Goal: Information Seeking & Learning: Learn about a topic

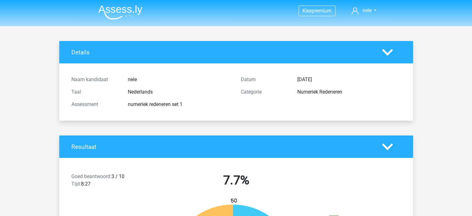
click at [116, 11] on img at bounding box center [120, 12] width 44 height 15
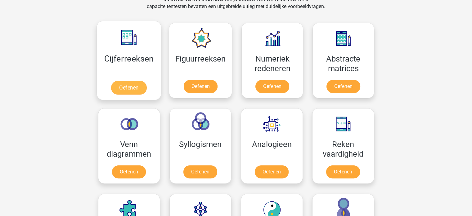
scroll to position [279, 0]
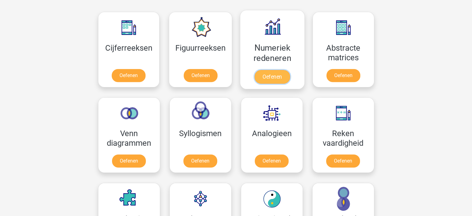
click at [267, 75] on link "Oefenen" at bounding box center [272, 77] width 35 height 14
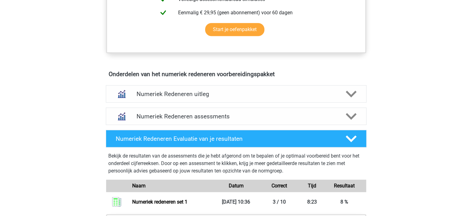
scroll to position [310, 0]
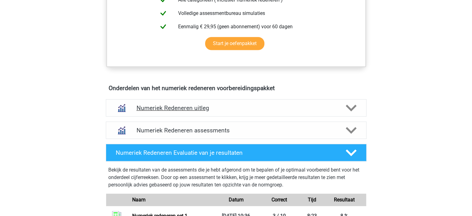
click at [282, 108] on h4 "Numeriek Redeneren uitleg" at bounding box center [236, 107] width 199 height 7
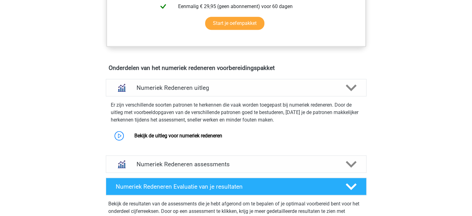
scroll to position [372, 0]
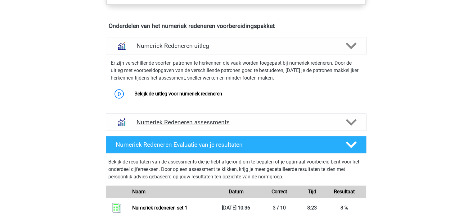
click at [253, 119] on h4 "Numeriek Redeneren assessments" at bounding box center [236, 122] width 199 height 7
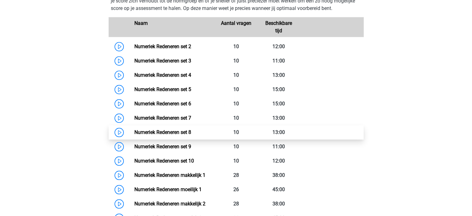
scroll to position [528, 0]
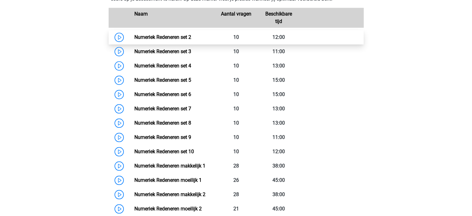
click at [171, 38] on link "Numeriek Redeneren set 2" at bounding box center [162, 37] width 57 height 6
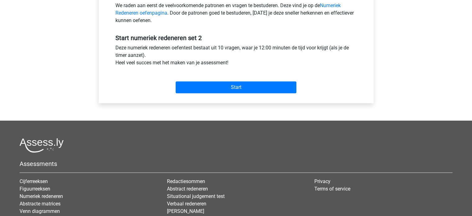
scroll to position [248, 0]
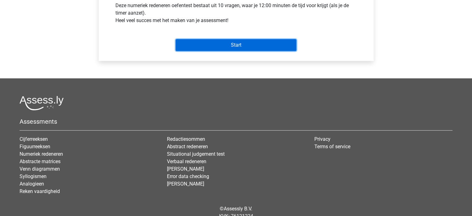
click at [243, 42] on input "Start" at bounding box center [236, 45] width 121 height 12
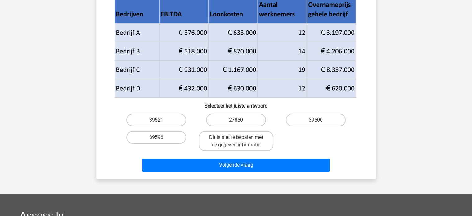
scroll to position [62, 0]
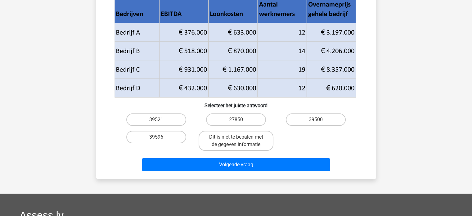
click at [238, 120] on input "27850" at bounding box center [238, 122] width 4 height 4
radio input "true"
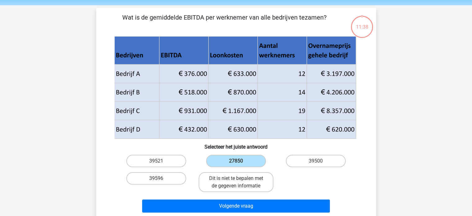
scroll to position [31, 0]
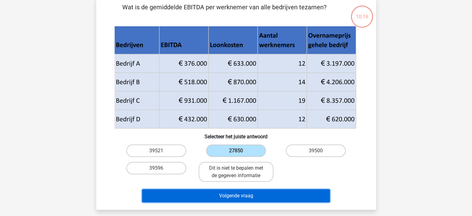
click at [201, 193] on button "Volgende vraag" at bounding box center [236, 195] width 188 height 13
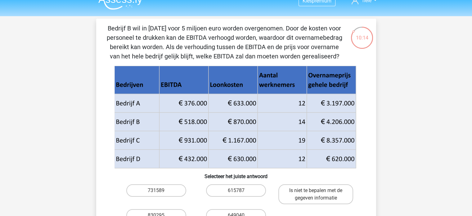
scroll to position [0, 0]
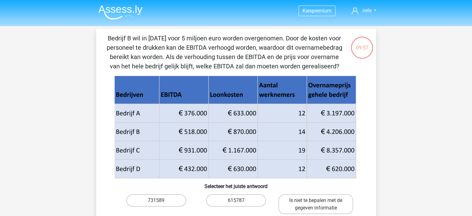
click at [123, 9] on img at bounding box center [120, 12] width 44 height 15
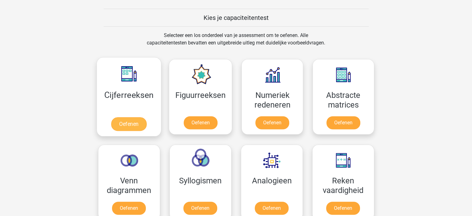
scroll to position [248, 0]
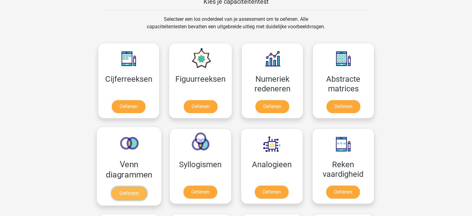
click at [131, 192] on link "Oefenen" at bounding box center [128, 193] width 35 height 14
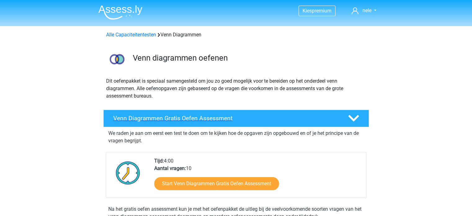
click at [228, 115] on h4 "Venn Diagrammen Gratis Oefen Assessment" at bounding box center [225, 118] width 225 height 7
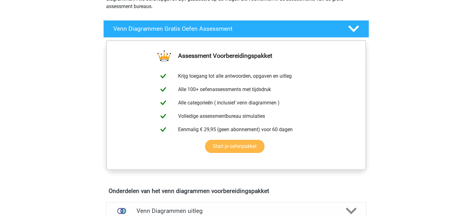
scroll to position [93, 0]
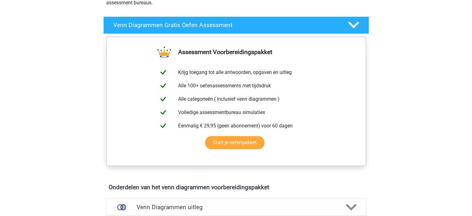
drag, startPoint x: 412, startPoint y: 85, endPoint x: 360, endPoint y: 59, distance: 58.3
click at [358, 22] on polygon at bounding box center [353, 25] width 11 height 7
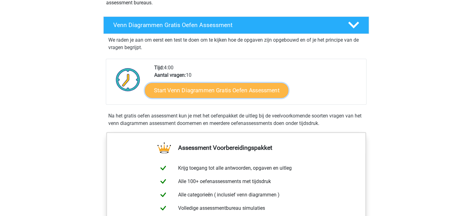
click at [225, 88] on link "Start Venn Diagrammen Gratis Oefen Assessment" at bounding box center [216, 90] width 143 height 15
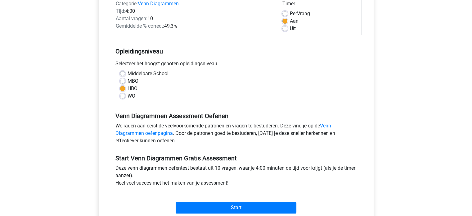
scroll to position [124, 0]
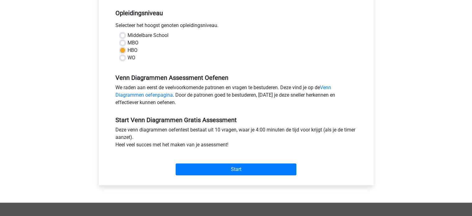
click at [226, 162] on div "Start" at bounding box center [236, 164] width 251 height 22
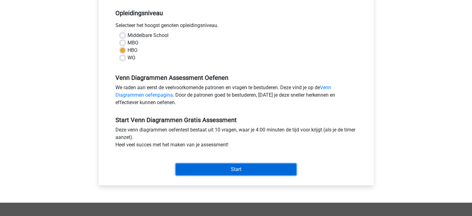
click at [225, 168] on input "Start" at bounding box center [236, 169] width 121 height 12
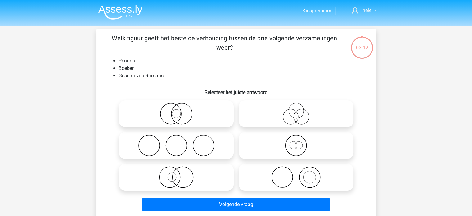
scroll to position [31, 0]
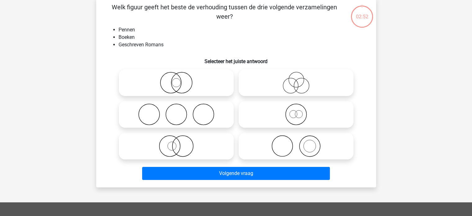
click at [296, 82] on icon at bounding box center [296, 83] width 110 height 22
click at [296, 79] on input "radio" at bounding box center [298, 77] width 4 height 4
radio input "true"
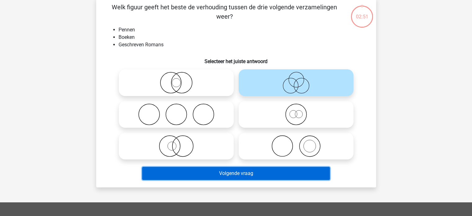
click at [256, 175] on button "Volgende vraag" at bounding box center [236, 173] width 188 height 13
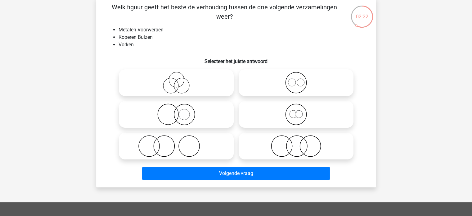
click at [176, 144] on icon at bounding box center [176, 146] width 110 height 22
click at [176, 143] on input "radio" at bounding box center [178, 141] width 4 height 4
radio input "true"
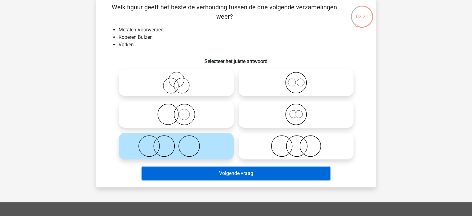
click at [188, 173] on button "Volgende vraag" at bounding box center [236, 173] width 188 height 13
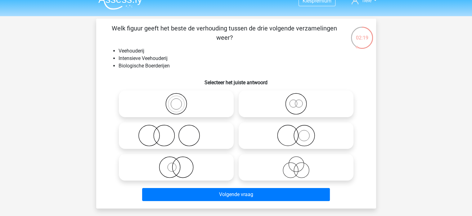
scroll to position [0, 0]
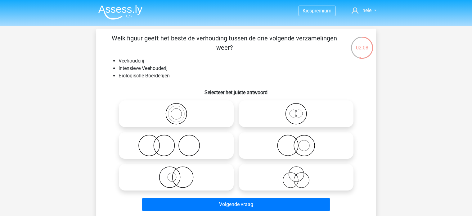
click at [174, 112] on icon at bounding box center [176, 114] width 110 height 22
click at [176, 111] on input "radio" at bounding box center [178, 108] width 4 height 4
radio input "true"
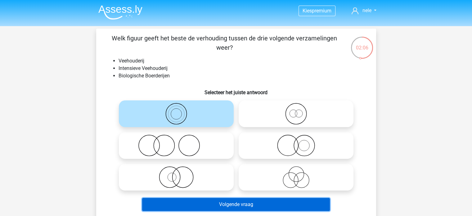
click at [206, 201] on button "Volgende vraag" at bounding box center [236, 204] width 188 height 13
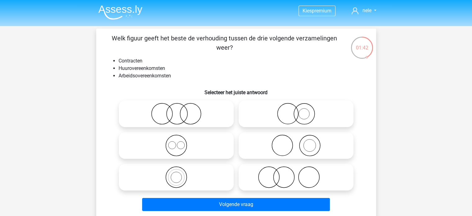
click at [292, 171] on circle at bounding box center [283, 177] width 21 height 21
click at [296, 171] on input "radio" at bounding box center [298, 172] width 4 height 4
radio input "true"
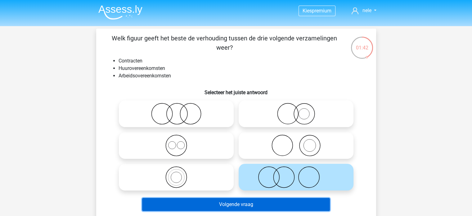
click at [296, 202] on button "Volgende vraag" at bounding box center [236, 204] width 188 height 13
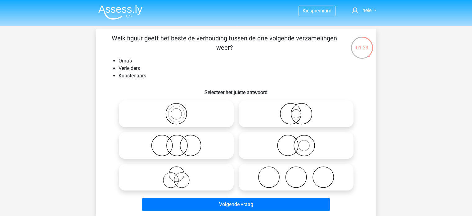
scroll to position [31, 0]
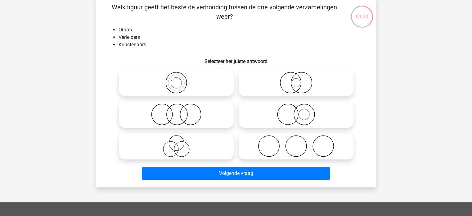
click at [288, 143] on icon at bounding box center [296, 146] width 110 height 22
click at [296, 143] on input "radio" at bounding box center [298, 141] width 4 height 4
radio input "true"
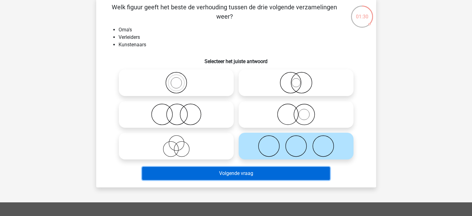
click at [259, 175] on button "Volgende vraag" at bounding box center [236, 173] width 188 height 13
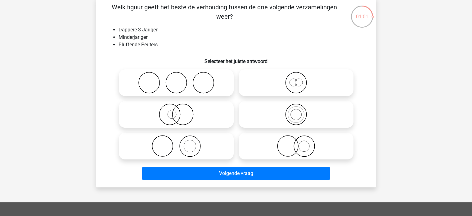
click at [300, 81] on icon at bounding box center [296, 83] width 110 height 22
click at [300, 79] on input "radio" at bounding box center [298, 77] width 4 height 4
radio input "true"
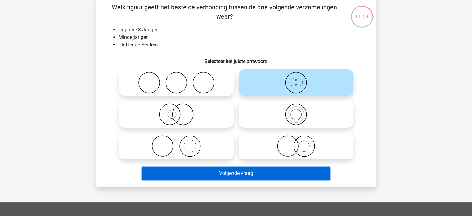
click at [277, 169] on button "Volgende vraag" at bounding box center [236, 173] width 188 height 13
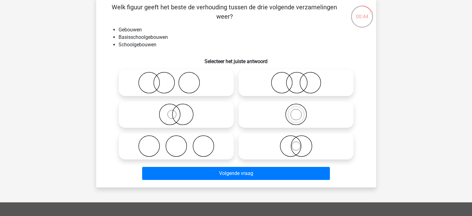
drag, startPoint x: 291, startPoint y: 113, endPoint x: 305, endPoint y: 119, distance: 15.0
click at [293, 113] on icon at bounding box center [296, 114] width 110 height 22
click at [296, 111] on input "radio" at bounding box center [298, 109] width 4 height 4
radio input "true"
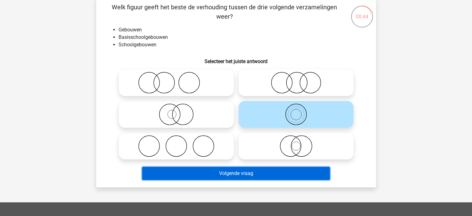
drag, startPoint x: 285, startPoint y: 177, endPoint x: 283, endPoint y: 174, distance: 3.3
click at [284, 176] on button "Volgende vraag" at bounding box center [236, 173] width 188 height 13
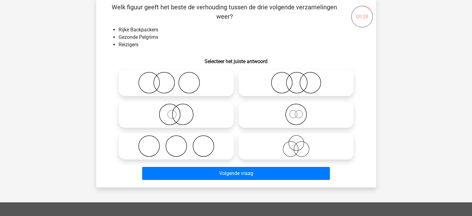
click at [286, 83] on circle at bounding box center [296, 82] width 21 height 21
click at [296, 79] on input "radio" at bounding box center [298, 77] width 4 height 4
radio input "true"
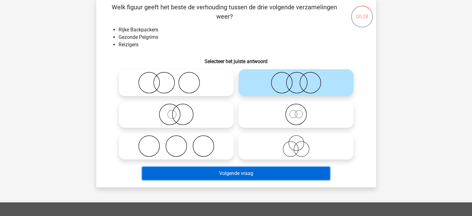
click at [264, 173] on button "Volgende vraag" at bounding box center [236, 173] width 188 height 13
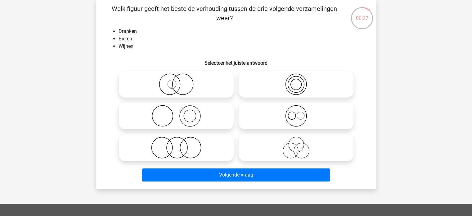
scroll to position [29, 0]
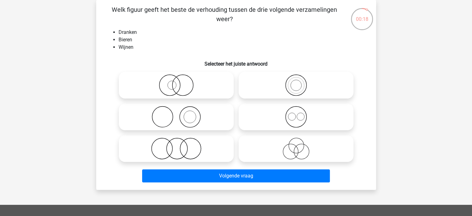
click at [300, 116] on icon at bounding box center [296, 117] width 110 height 22
click at [300, 114] on input "radio" at bounding box center [298, 112] width 4 height 4
radio input "true"
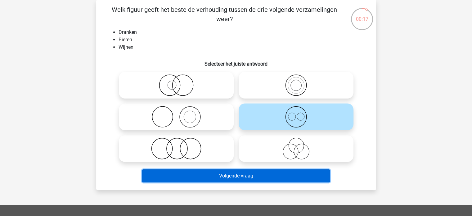
click at [278, 178] on button "Volgende vraag" at bounding box center [236, 175] width 188 height 13
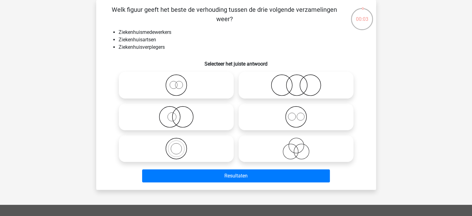
click at [174, 147] on icon at bounding box center [176, 149] width 110 height 22
click at [176, 145] on input "radio" at bounding box center [178, 143] width 4 height 4
radio input "true"
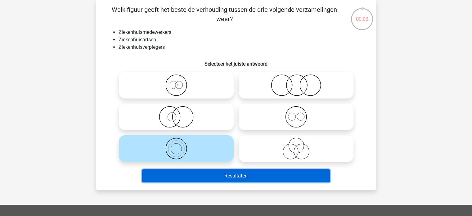
click at [202, 174] on button "Resultaten" at bounding box center [236, 175] width 188 height 13
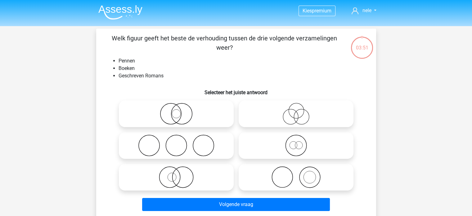
click at [291, 115] on icon at bounding box center [296, 114] width 110 height 22
click at [296, 111] on input "radio" at bounding box center [298, 108] width 4 height 4
radio input "true"
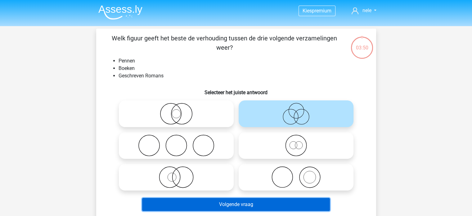
click at [247, 204] on button "Volgende vraag" at bounding box center [236, 204] width 188 height 13
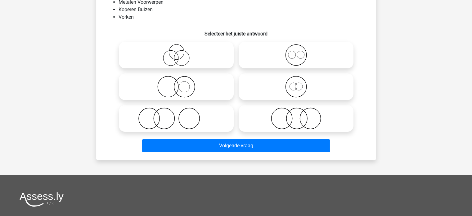
scroll to position [62, 0]
